Goal: Obtain resource: Obtain resource

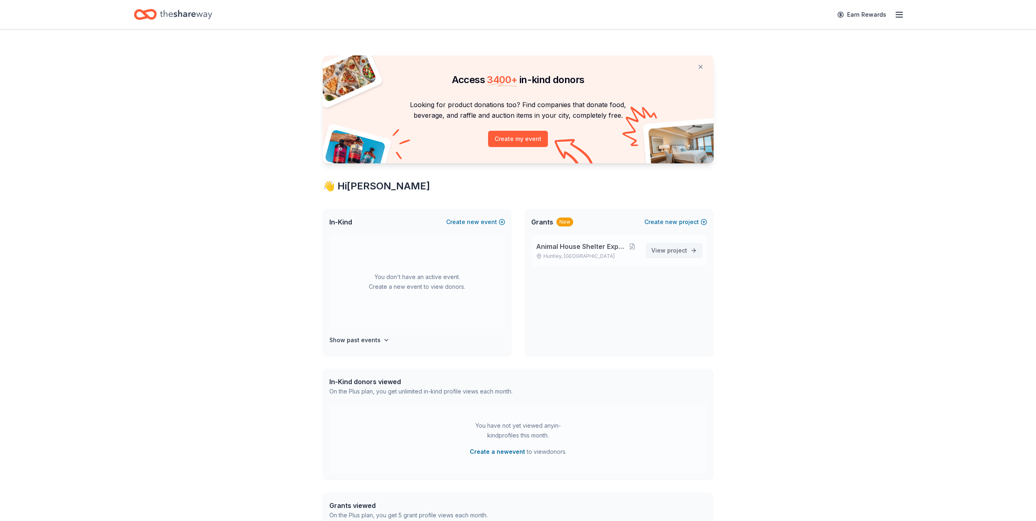
click at [683, 249] on span "project" at bounding box center [677, 250] width 20 height 7
click at [669, 240] on div "Animal House Shelter Expansion Huntley, IL View project" at bounding box center [619, 250] width 176 height 31
click at [669, 246] on span "View project" at bounding box center [669, 250] width 36 height 10
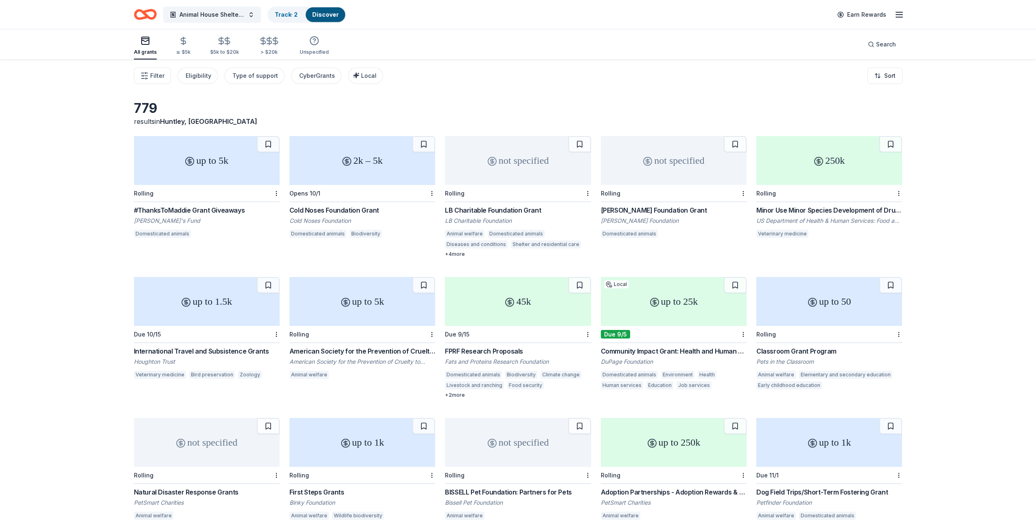
click at [209, 210] on div "#ThanksToMaddie Grant Giveaways" at bounding box center [207, 210] width 146 height 10
click at [368, 206] on div "Cold Noses Foundation Grant" at bounding box center [362, 210] width 146 height 10
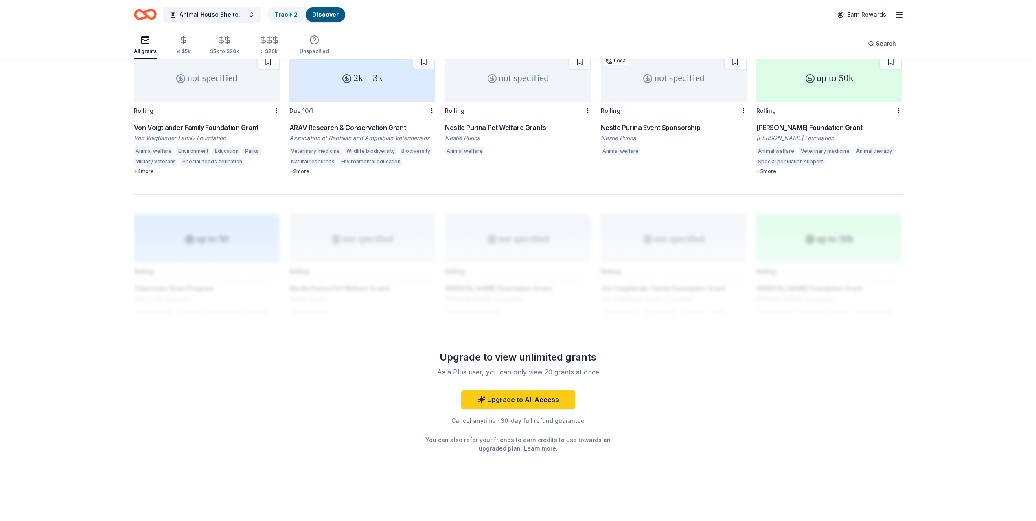
scroll to position [203, 0]
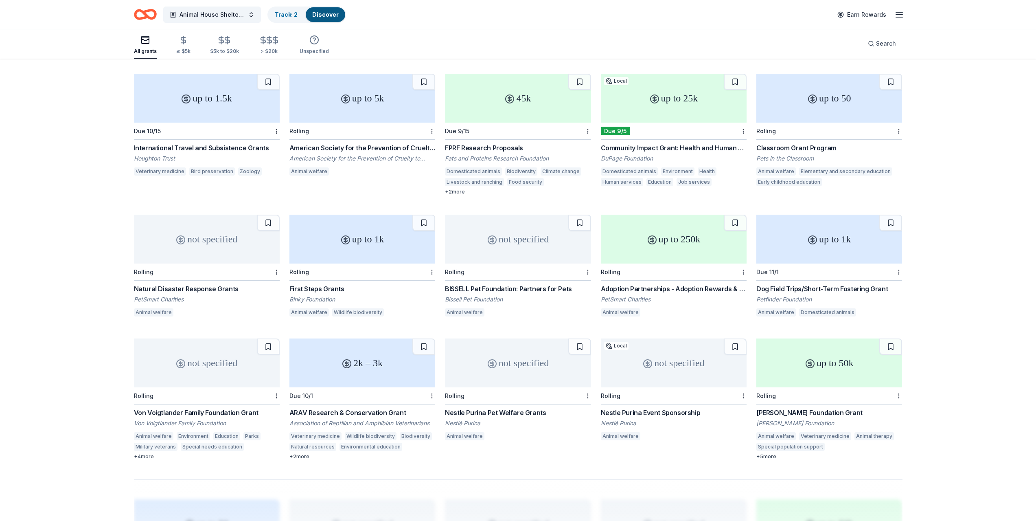
click at [507, 259] on div "not specified" at bounding box center [518, 238] width 146 height 49
click at [706, 289] on div "Adoption Partnerships - Adoption Rewards & Adoption Event Grants" at bounding box center [674, 289] width 146 height 10
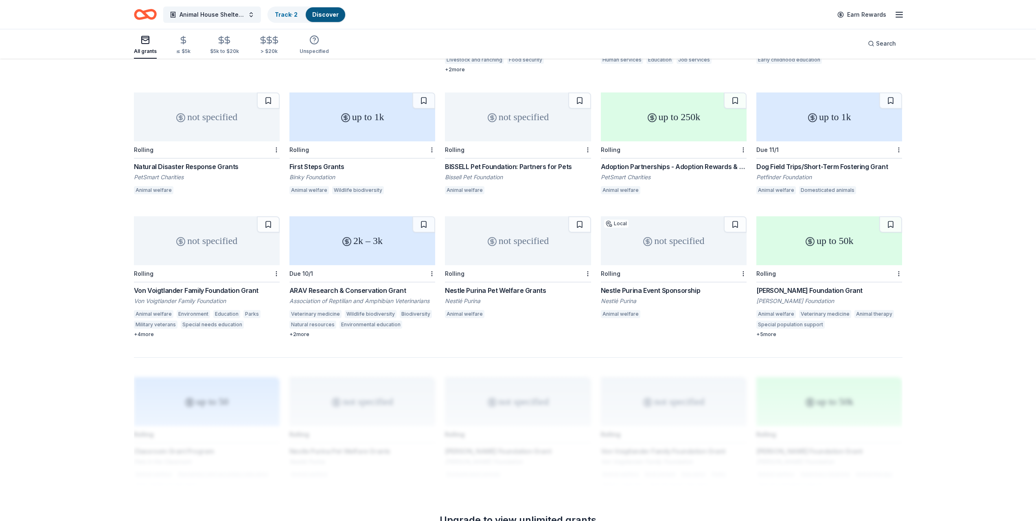
click at [838, 168] on div "Dog Field Trips/Short-Term Fostering Grant" at bounding box center [829, 167] width 146 height 10
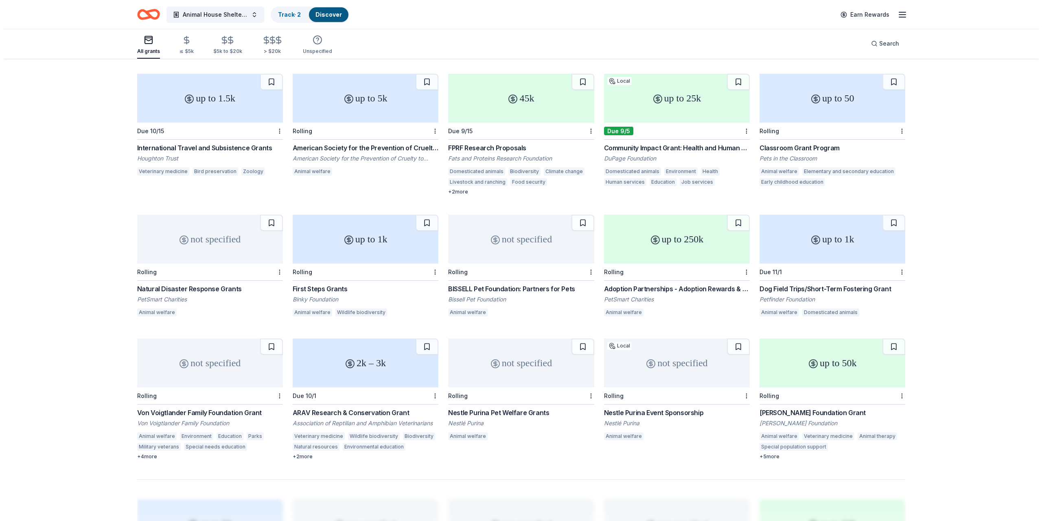
scroll to position [0, 0]
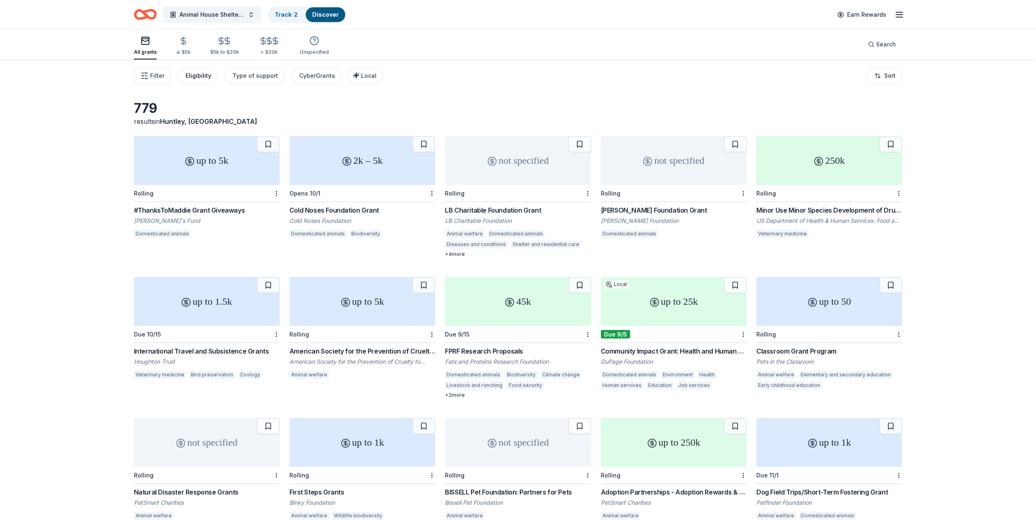
click at [202, 71] on div "Eligibility" at bounding box center [199, 76] width 26 height 10
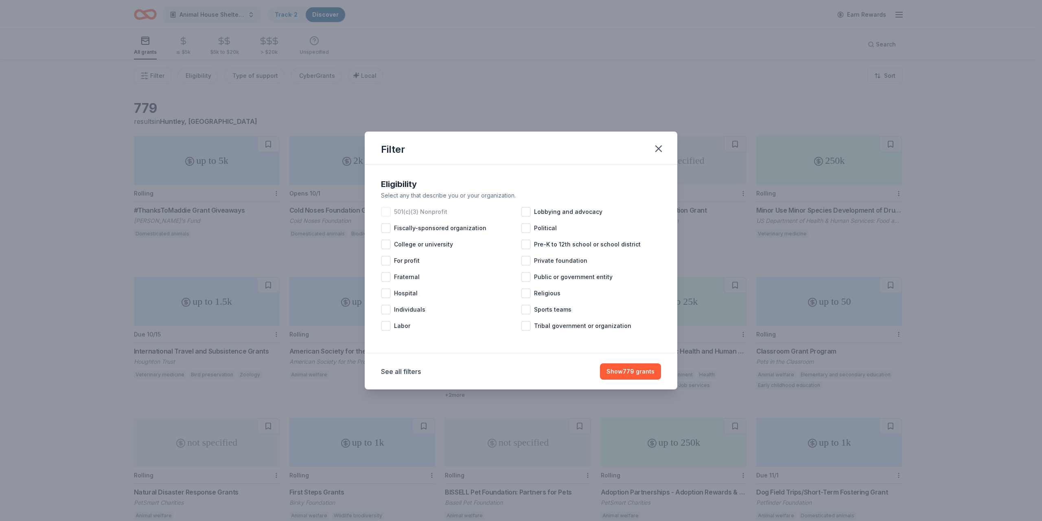
click at [384, 214] on div at bounding box center [386, 212] width 10 height 10
click at [618, 365] on button "Show 505 grants" at bounding box center [630, 371] width 61 height 16
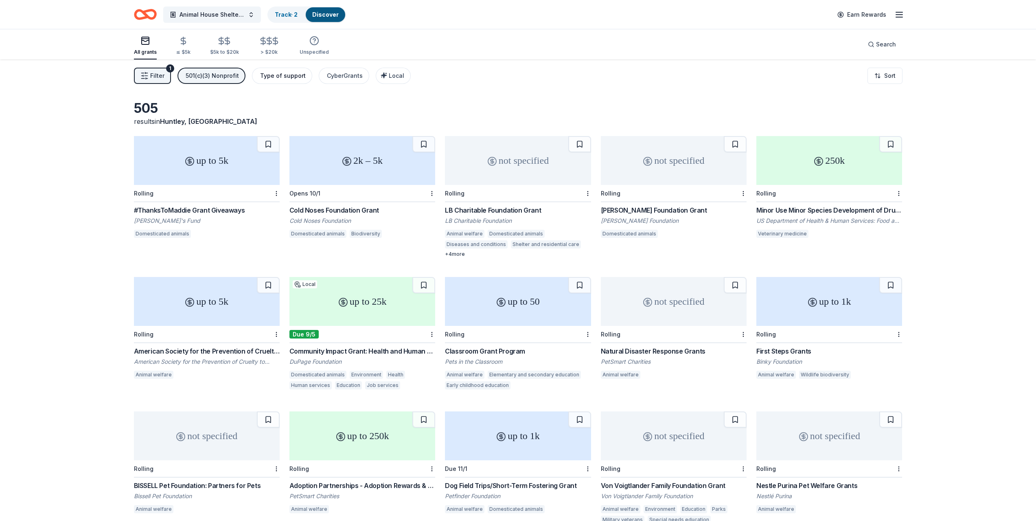
click at [263, 70] on button "Type of support" at bounding box center [282, 76] width 60 height 16
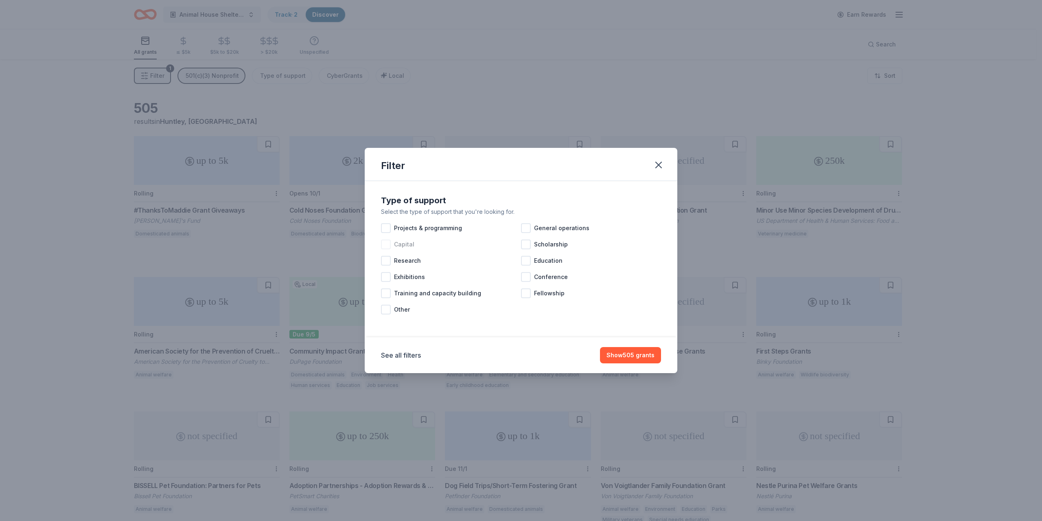
click at [386, 246] on div at bounding box center [386, 244] width 10 height 10
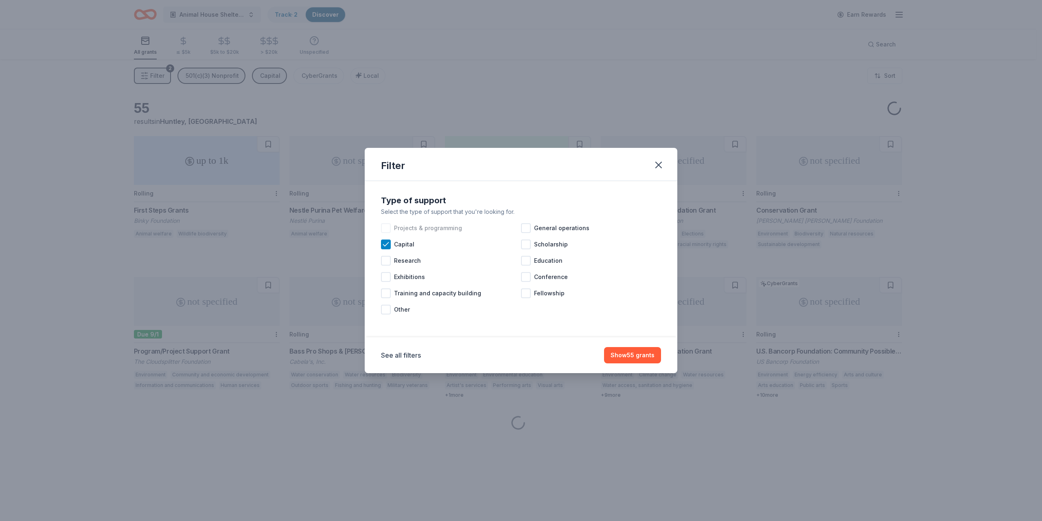
click at [386, 229] on div at bounding box center [386, 228] width 10 height 10
click at [531, 228] on div "General operations" at bounding box center [591, 228] width 140 height 16
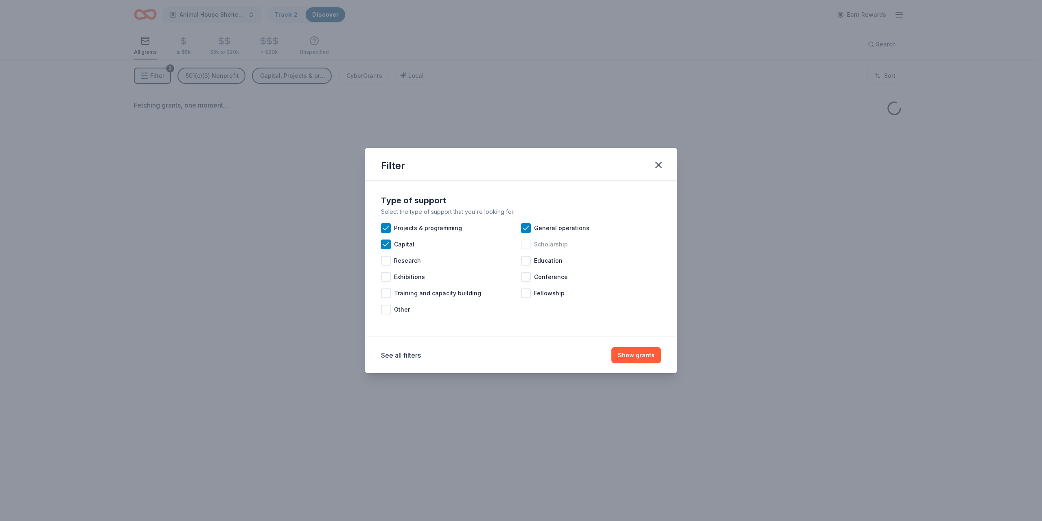
click at [527, 247] on div at bounding box center [526, 244] width 10 height 10
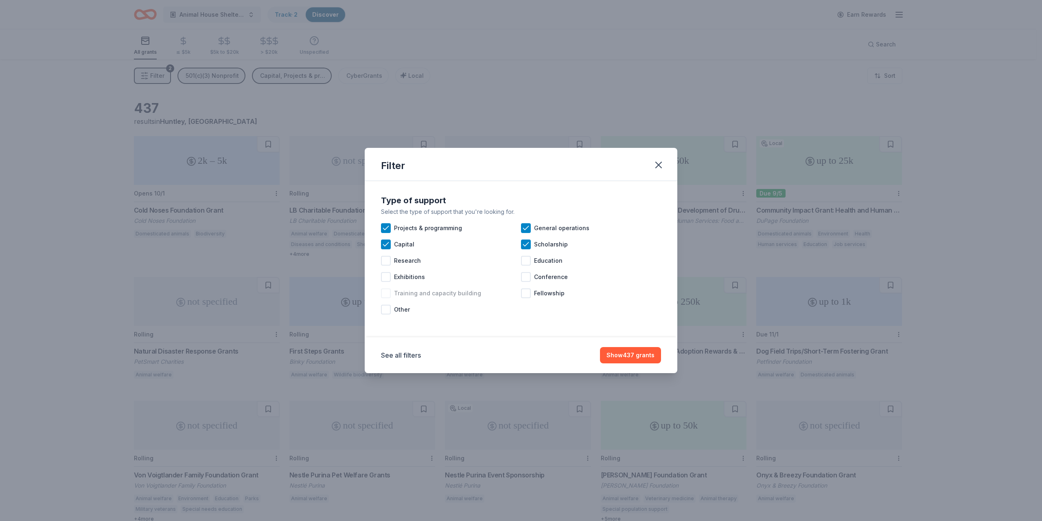
click at [389, 292] on div at bounding box center [386, 293] width 10 height 10
click at [385, 307] on div at bounding box center [386, 309] width 10 height 10
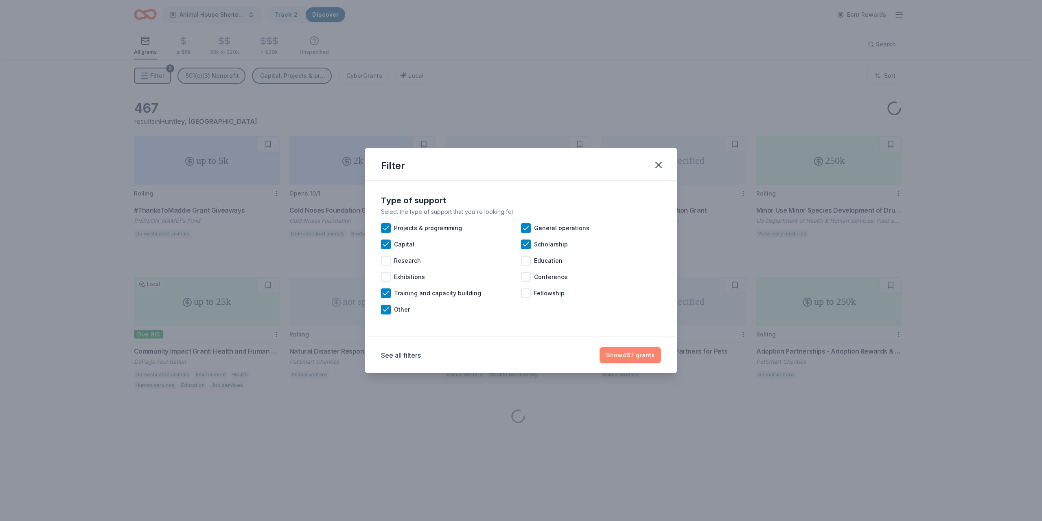
click at [644, 351] on button "Show 467 grants" at bounding box center [630, 355] width 61 height 16
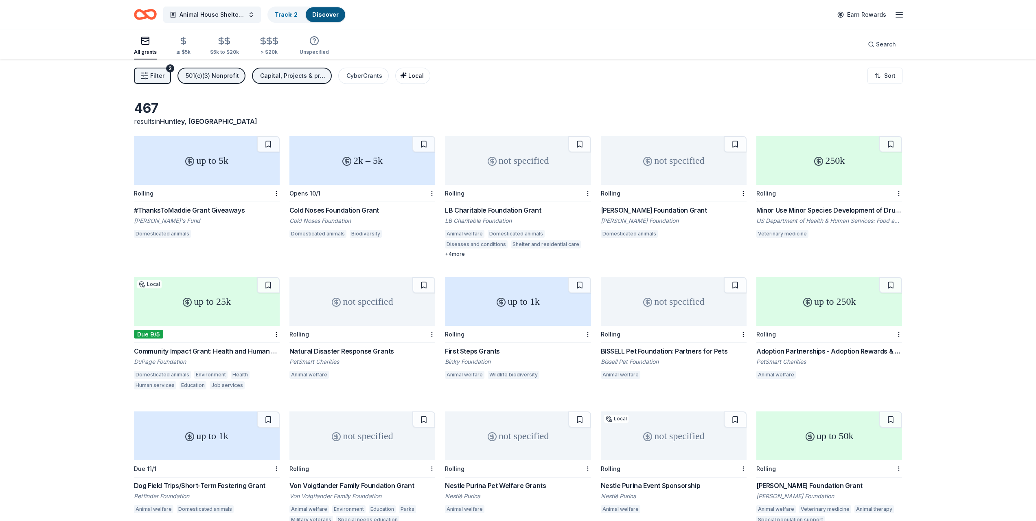
click at [396, 75] on button "Local" at bounding box center [412, 76] width 35 height 16
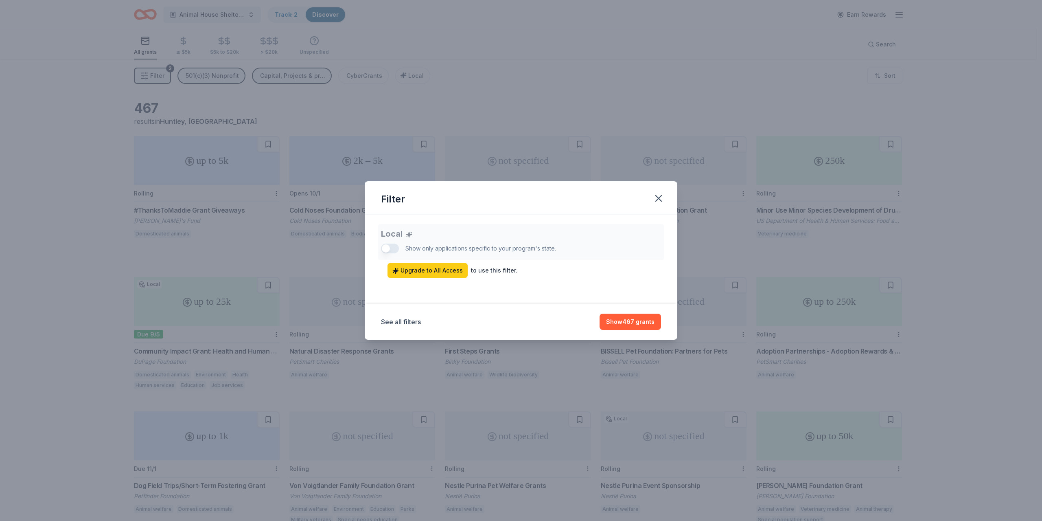
click at [502, 83] on div "Filter Local Show only applications specific to your program's state. Upgrade t…" at bounding box center [521, 260] width 1042 height 521
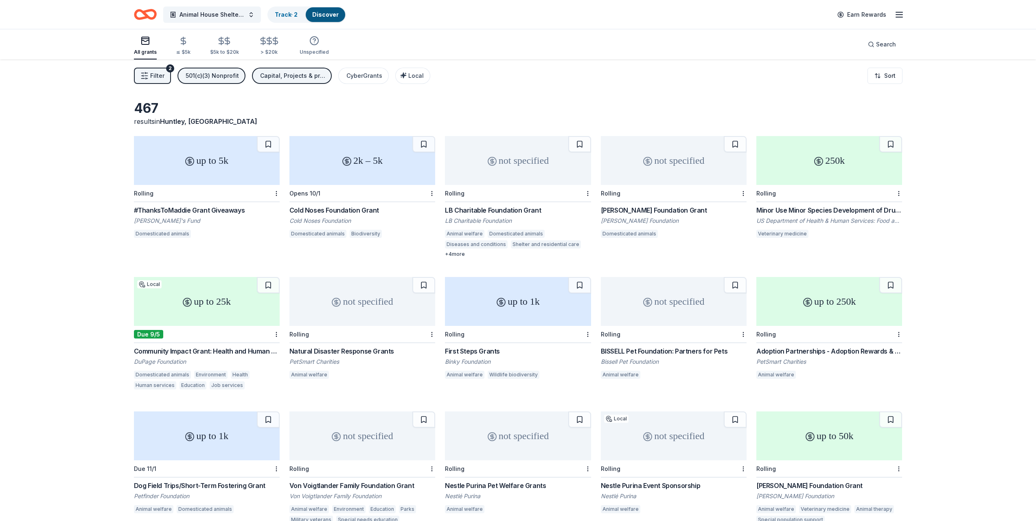
click at [148, 79] on icon "button" at bounding box center [144, 76] width 8 height 8
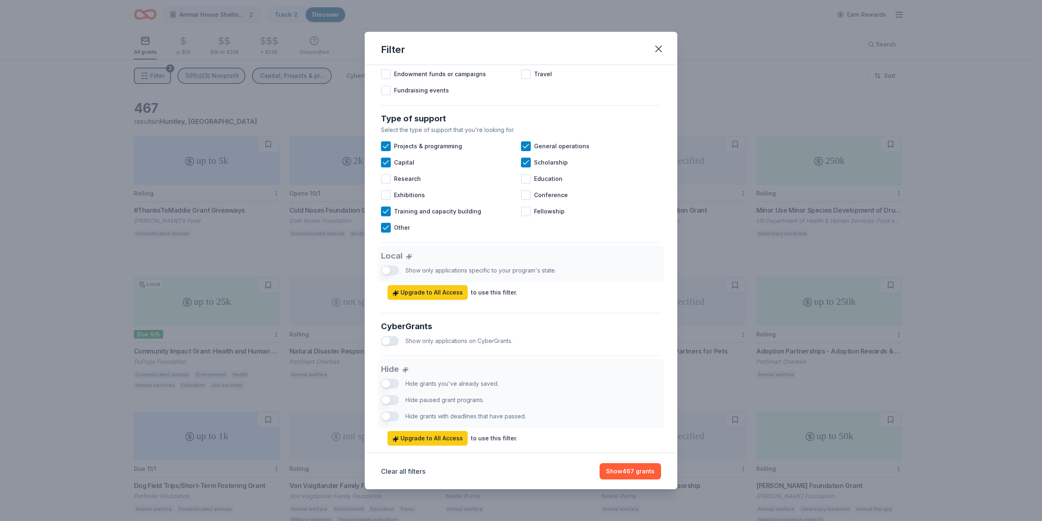
scroll to position [122, 0]
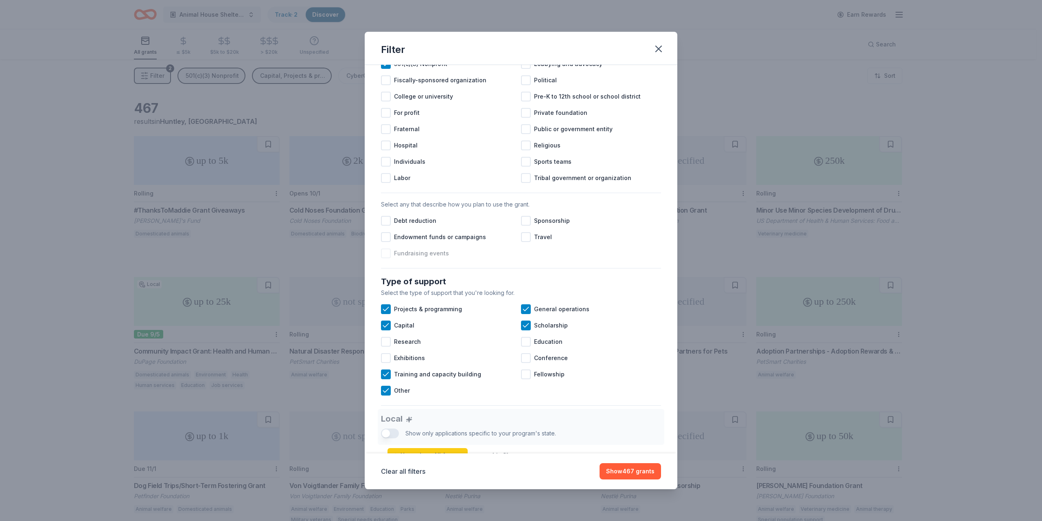
click at [387, 258] on div at bounding box center [386, 253] width 10 height 10
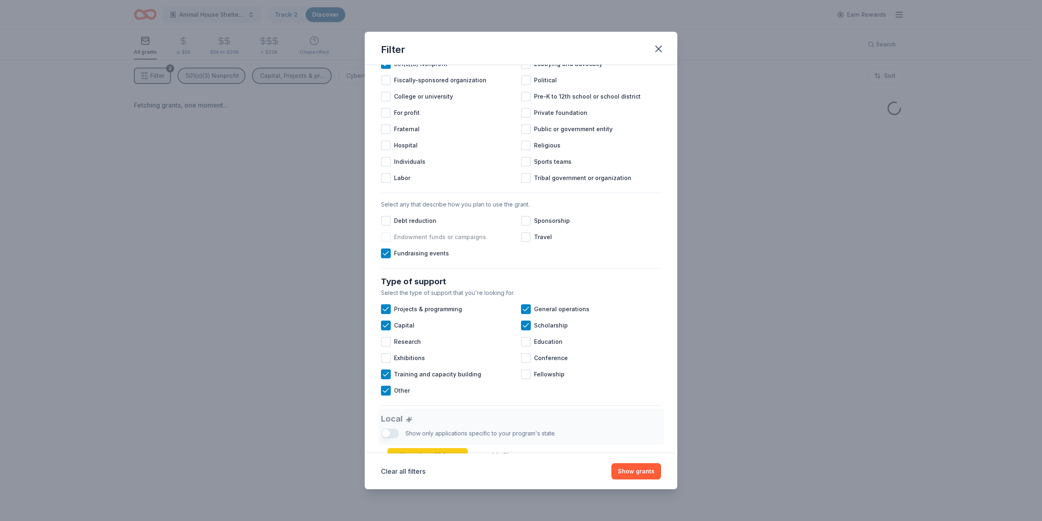
click at [390, 242] on div at bounding box center [386, 237] width 10 height 10
click at [388, 225] on div at bounding box center [386, 221] width 10 height 10
click at [528, 245] on div "Travel" at bounding box center [591, 237] width 140 height 16
click at [526, 225] on div at bounding box center [526, 221] width 10 height 10
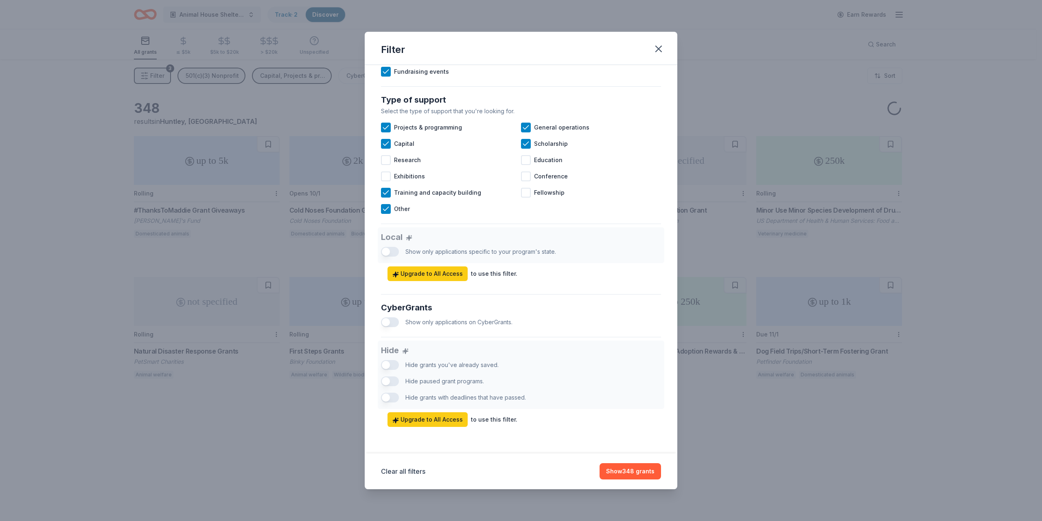
scroll to position [190, 0]
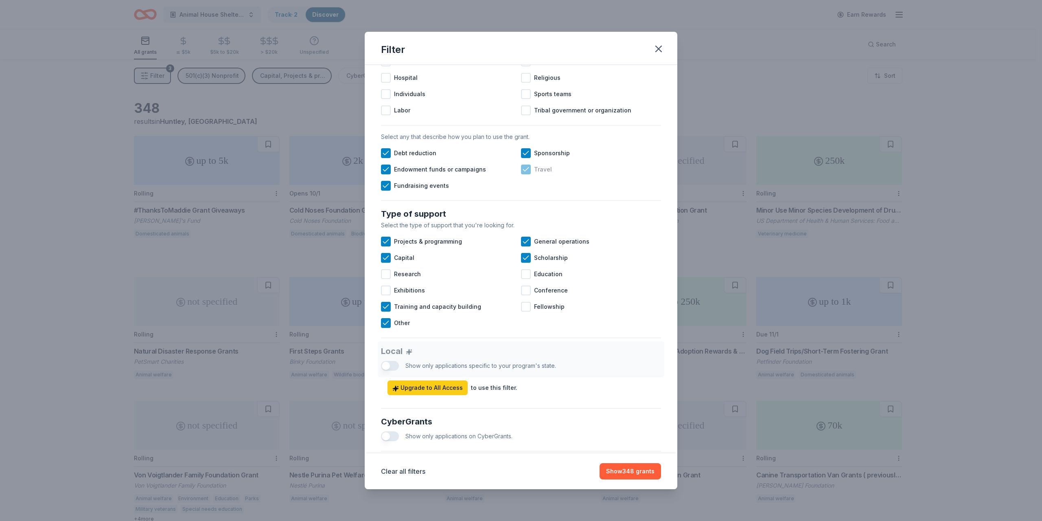
click at [522, 173] on icon at bounding box center [526, 169] width 8 height 8
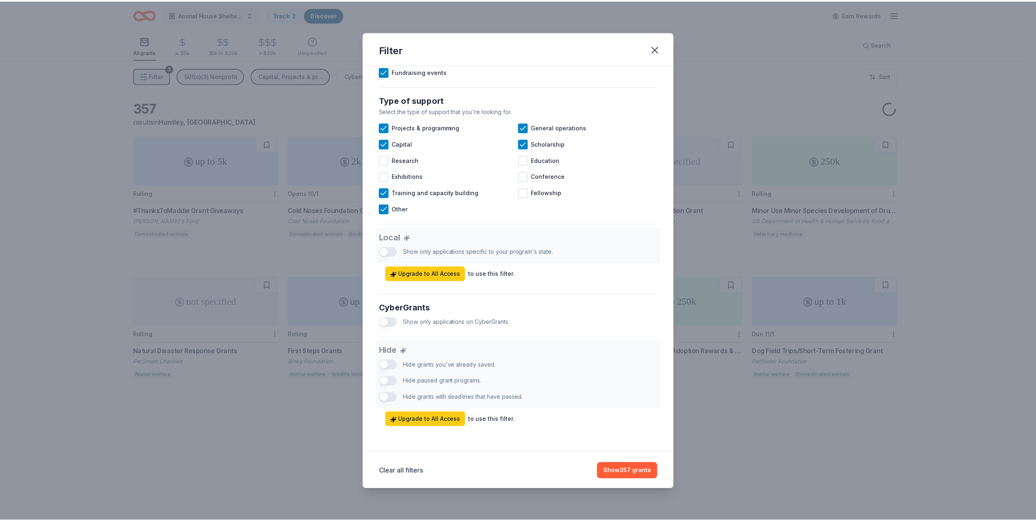
scroll to position [190, 0]
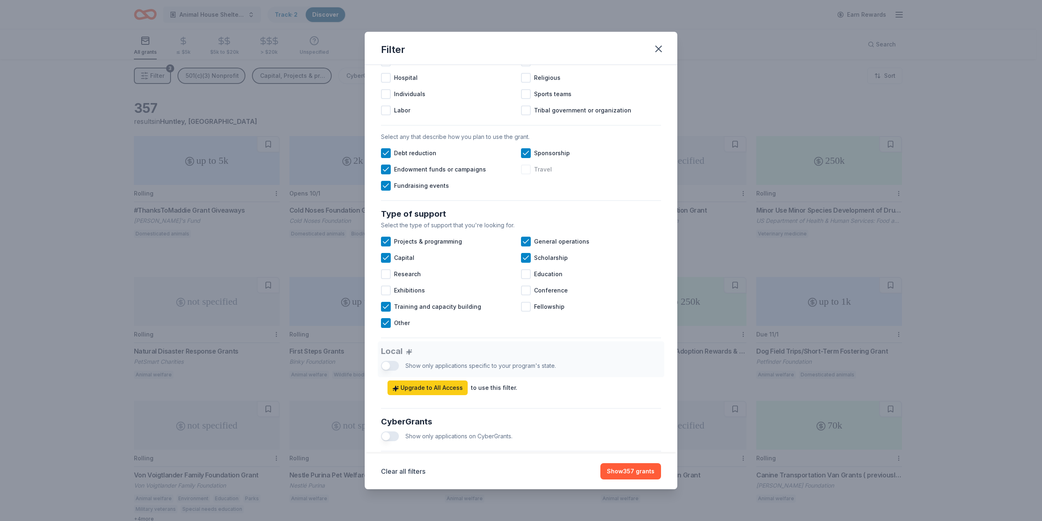
click at [521, 174] on div at bounding box center [526, 169] width 10 height 10
click at [640, 465] on button "Show 348 grants" at bounding box center [630, 471] width 61 height 16
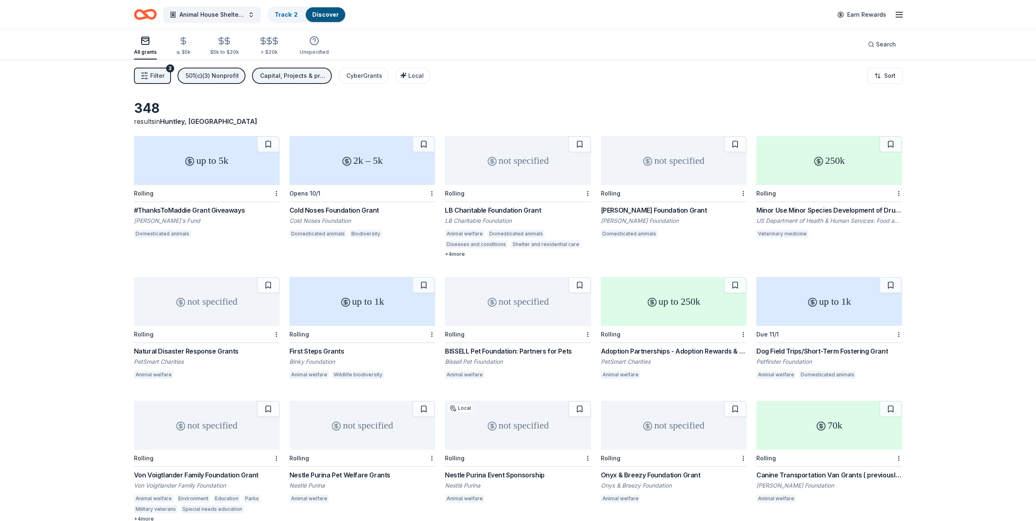
click at [501, 208] on div "LB Charitable Foundation Grant" at bounding box center [518, 210] width 146 height 10
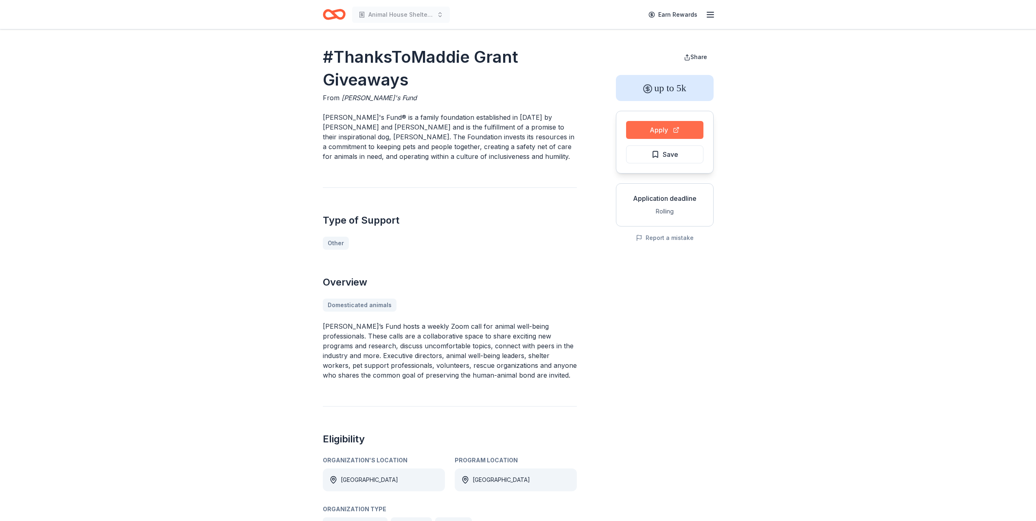
click at [671, 131] on button "Apply" at bounding box center [664, 130] width 77 height 18
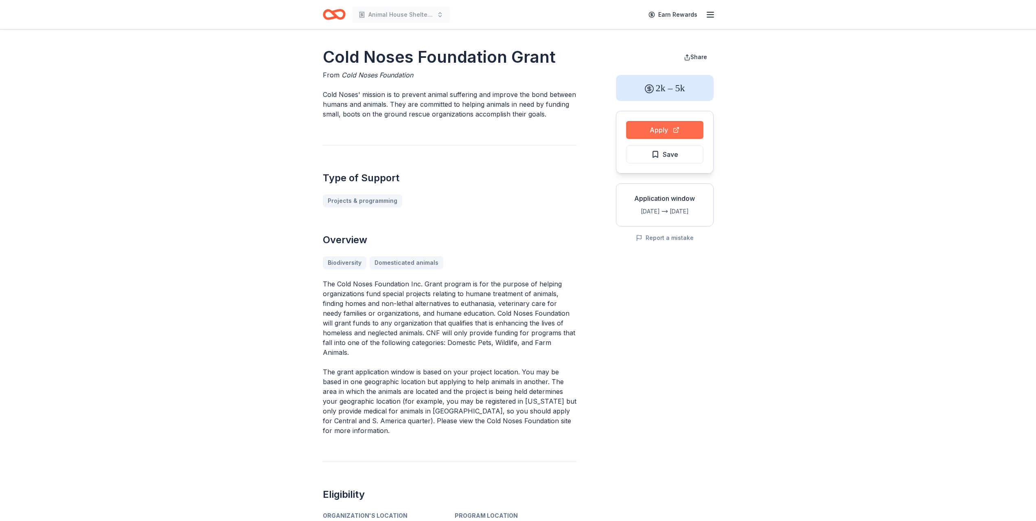
click at [656, 130] on button "Apply" at bounding box center [664, 130] width 77 height 18
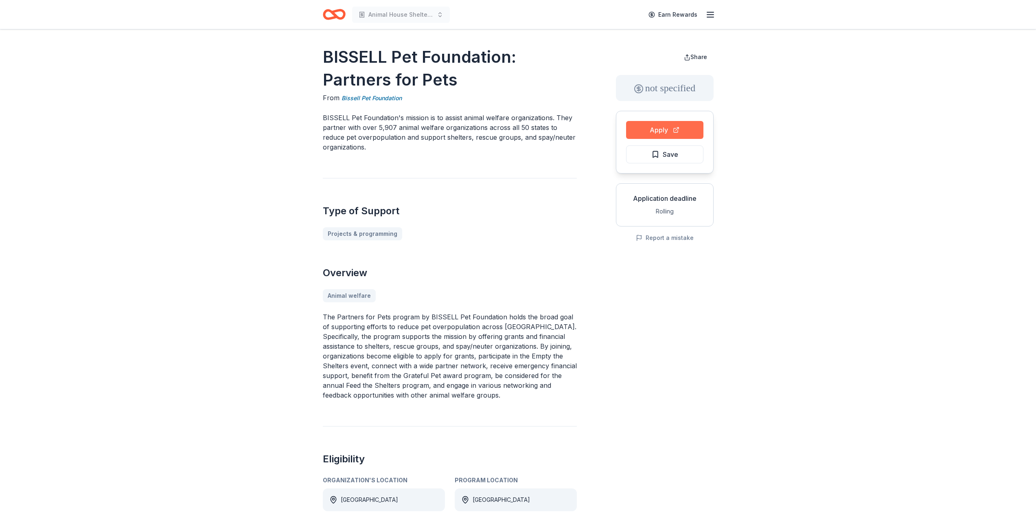
click at [678, 132] on button "Apply" at bounding box center [664, 130] width 77 height 18
click at [680, 136] on button "Apply" at bounding box center [664, 130] width 77 height 18
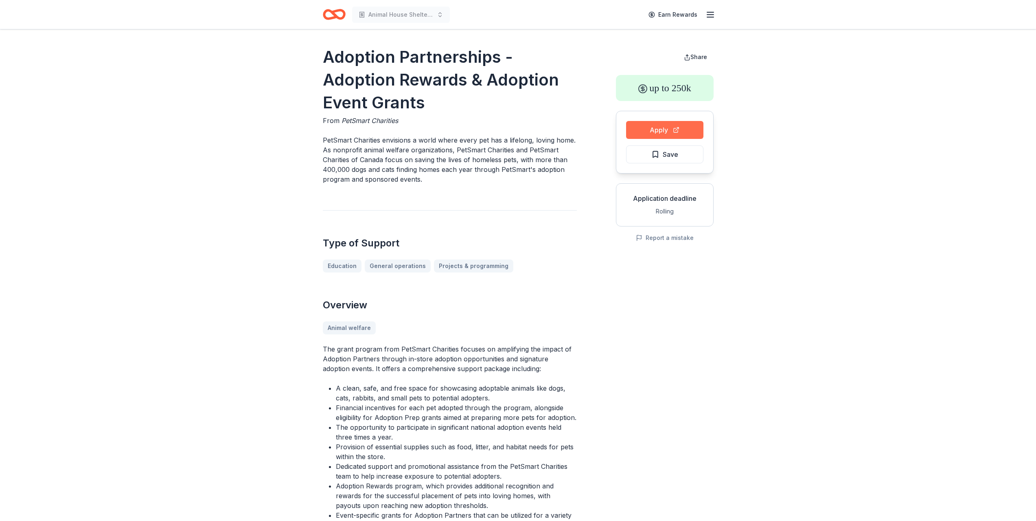
click at [644, 124] on button "Apply" at bounding box center [664, 130] width 77 height 18
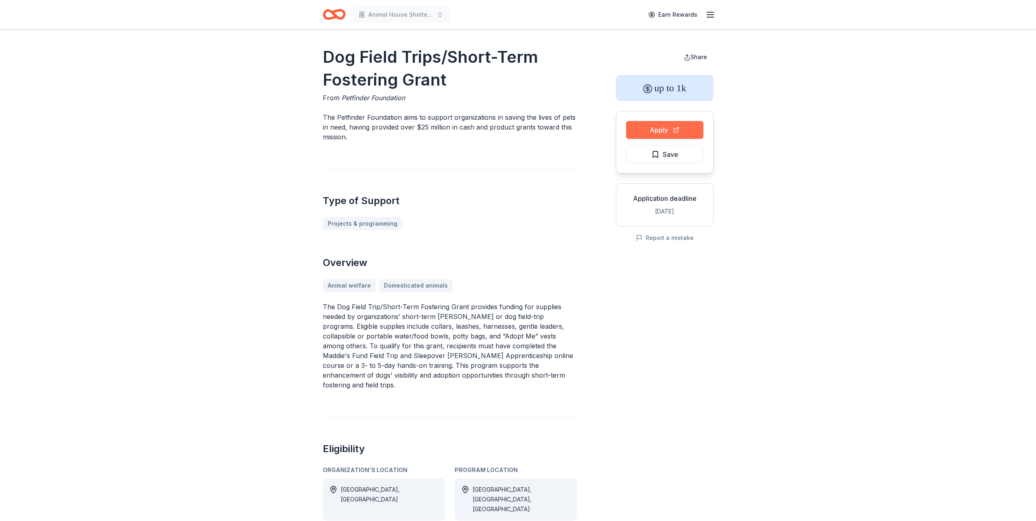
click at [641, 127] on button "Apply" at bounding box center [664, 130] width 77 height 18
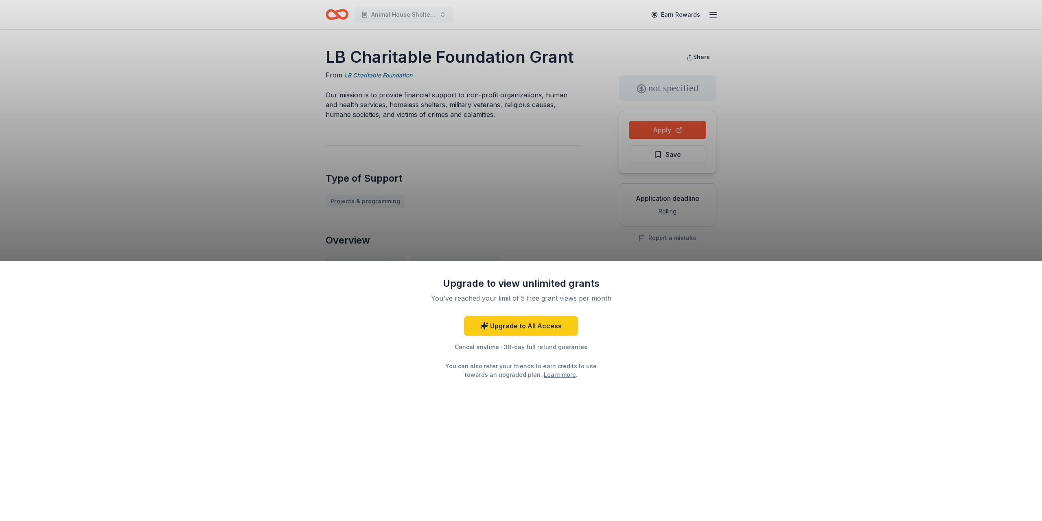
click at [770, 208] on div "Upgrade to view unlimited grants You've reached your limit of 5 free grant view…" at bounding box center [521, 260] width 1042 height 521
click at [614, 176] on div "Upgrade to view unlimited grants You've reached your limit of 5 free grant view…" at bounding box center [521, 260] width 1042 height 521
click at [553, 122] on div "Upgrade to view unlimited grants You've reached your limit of 5 free grant view…" at bounding box center [521, 260] width 1042 height 521
click at [536, 241] on div "Upgrade to view unlimited grants You've reached your limit of 5 free grant view…" at bounding box center [521, 260] width 1042 height 521
click at [919, 217] on div "Upgrade to view unlimited grants You've reached your limit of 5 free grant view…" at bounding box center [521, 260] width 1042 height 521
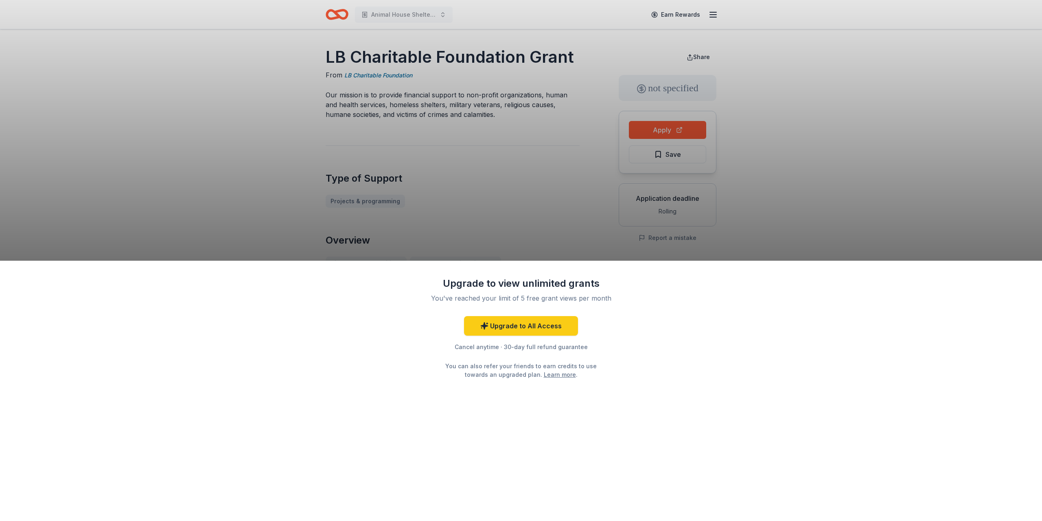
click at [795, 175] on div "Upgrade to view unlimited grants You've reached your limit of 5 free grant view…" at bounding box center [521, 260] width 1042 height 521
